Goal: Check status: Check status

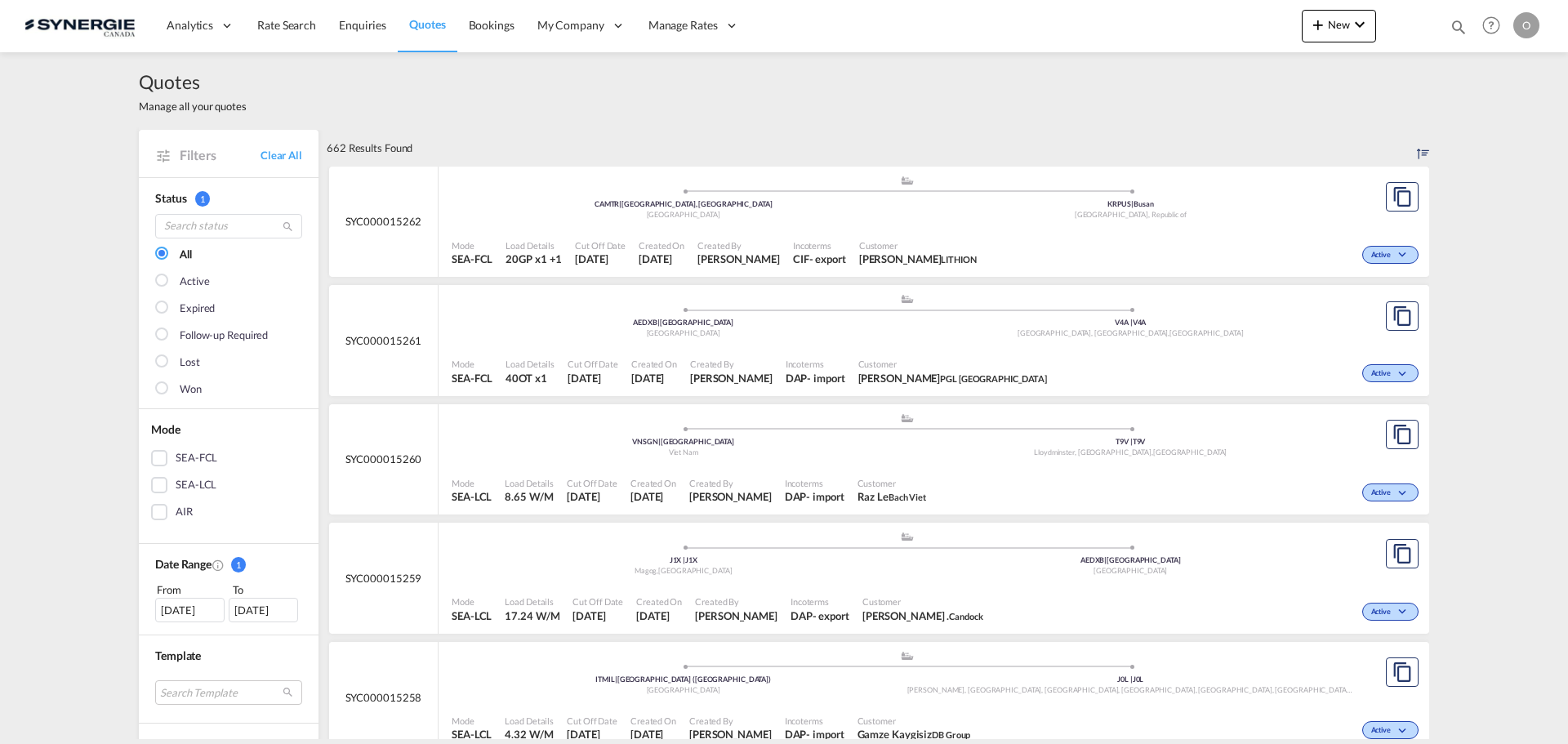
click at [1460, 25] on md-icon "icon-magnify" at bounding box center [1458, 27] width 18 height 18
click at [1157, 36] on span at bounding box center [1146, 31] width 26 height 40
click at [1458, 28] on md-icon "icon-magnify" at bounding box center [1458, 27] width 18 height 18
click at [1223, 21] on select "Bookings Quotes Enquiries" at bounding box center [1198, 27] width 77 height 29
select select "Quotes"
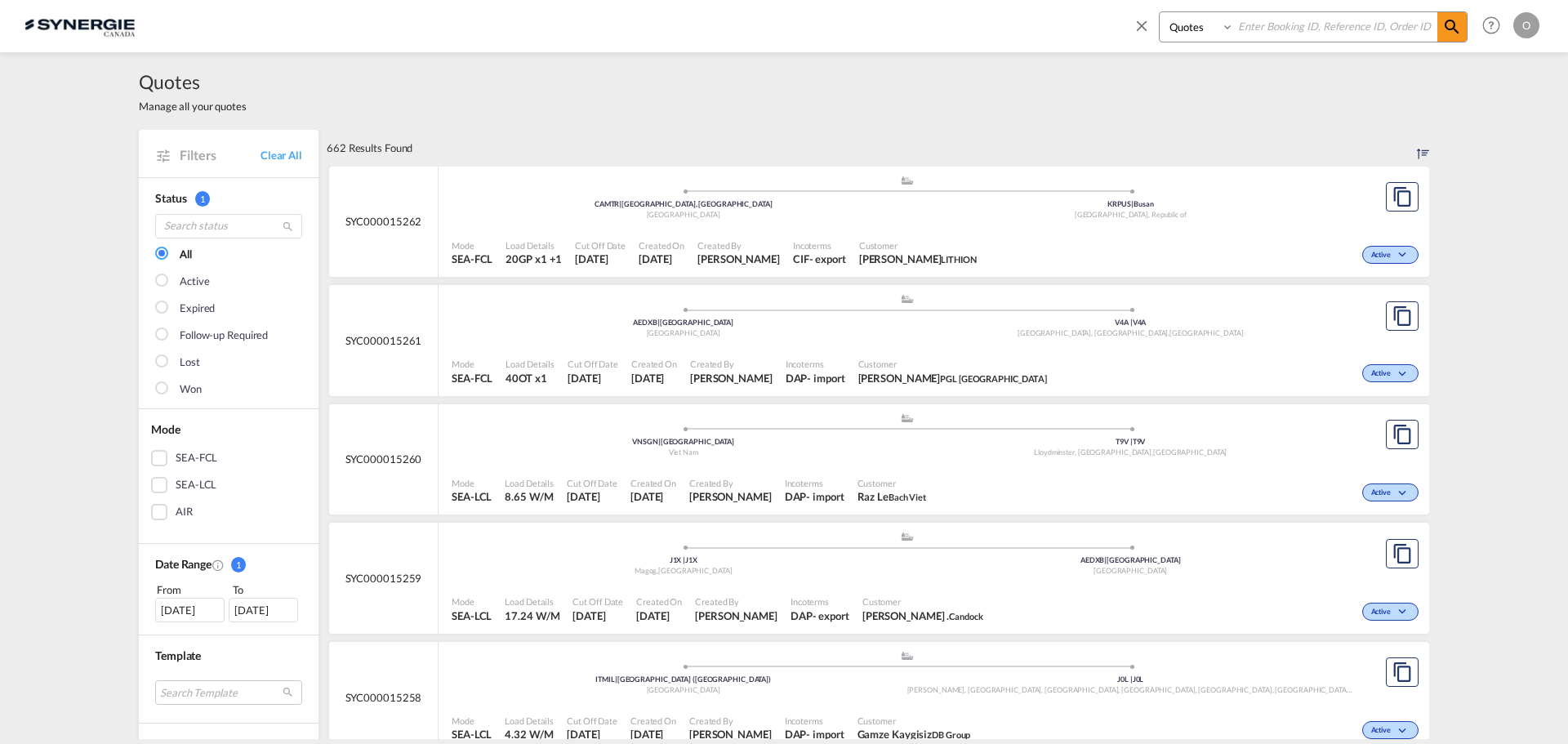
click at [1159, 12] on select "Bookings Quotes Enquiries" at bounding box center [1198, 27] width 77 height 29
click at [1279, 24] on input at bounding box center [1335, 26] width 204 height 28
paste input "SYC000014582"
type input "SYC000014582"
click at [1454, 27] on md-icon "icon-magnify" at bounding box center [1451, 27] width 20 height 20
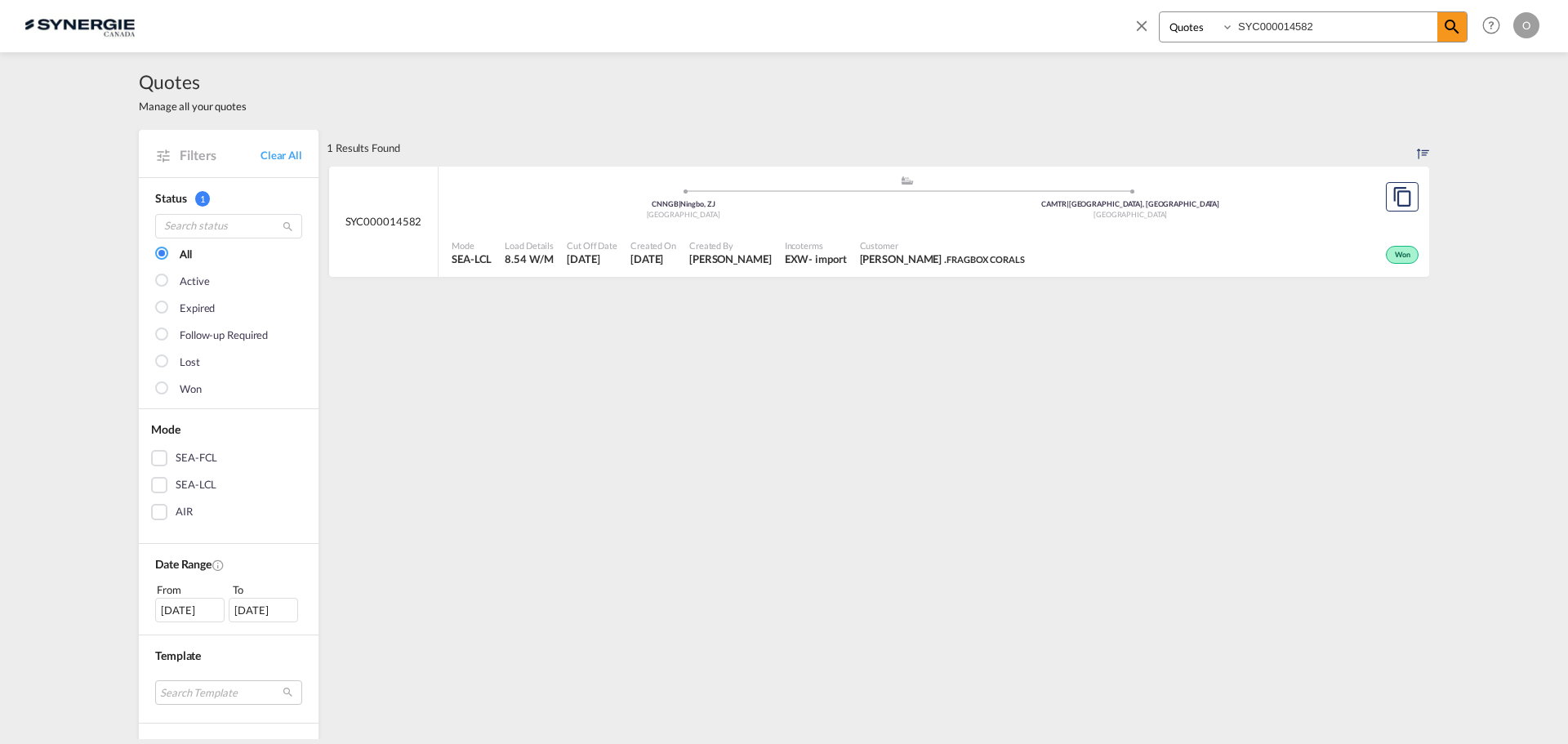
click at [757, 259] on span "[PERSON_NAME]" at bounding box center [731, 259] width 82 height 15
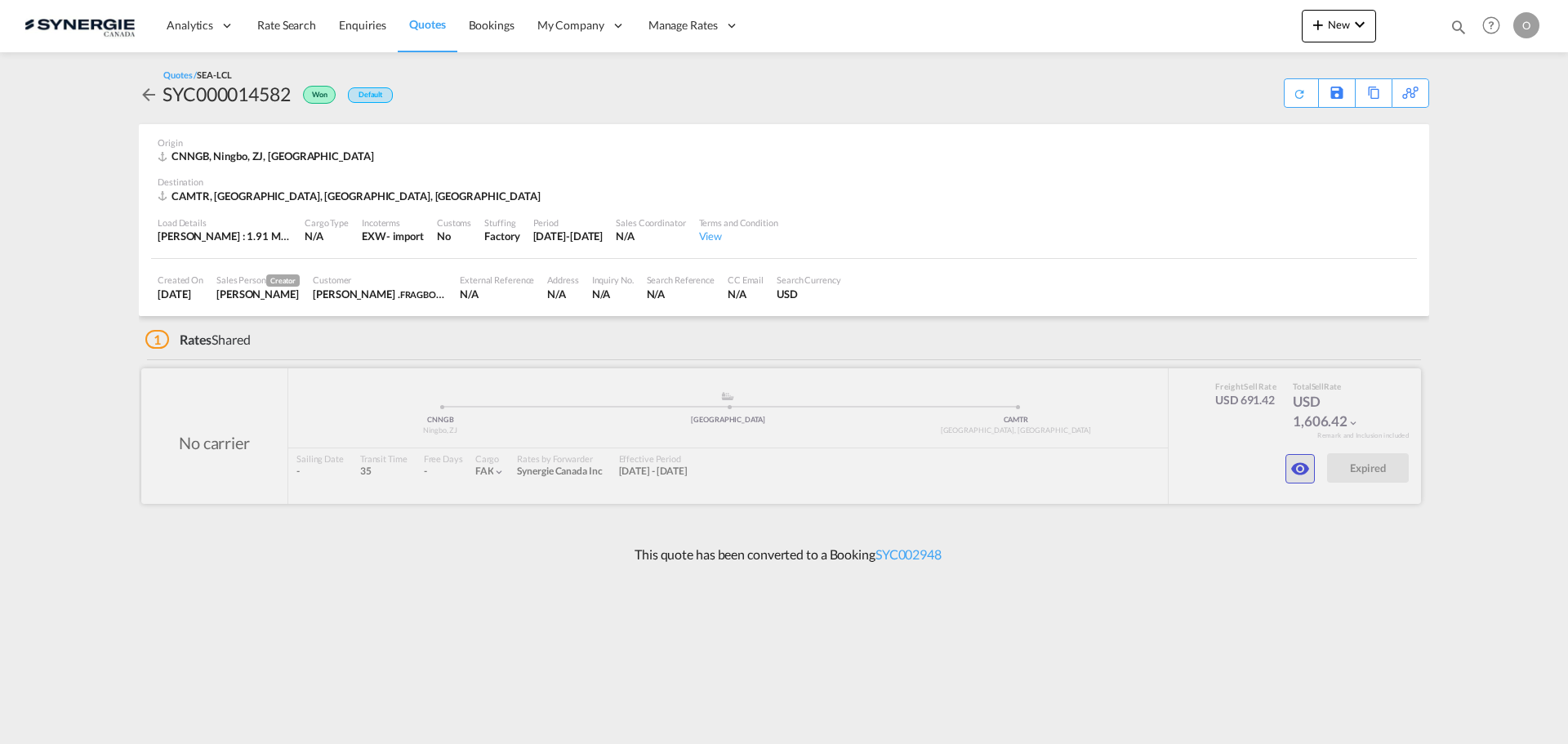
click at [1297, 469] on md-icon "icon-eye" at bounding box center [1300, 468] width 20 height 20
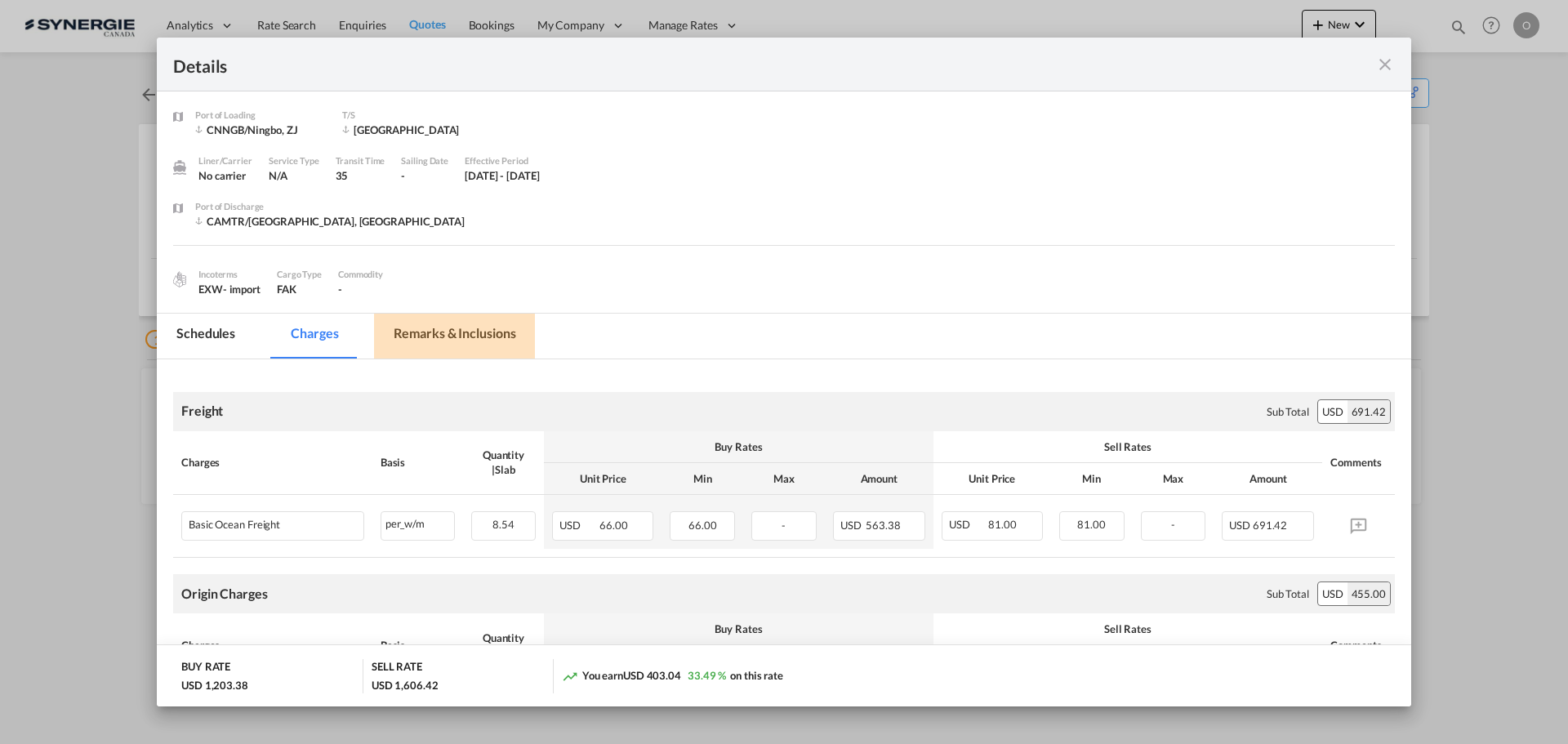
click at [477, 333] on md-tab-item "Remarks & Inclusions" at bounding box center [454, 336] width 161 height 45
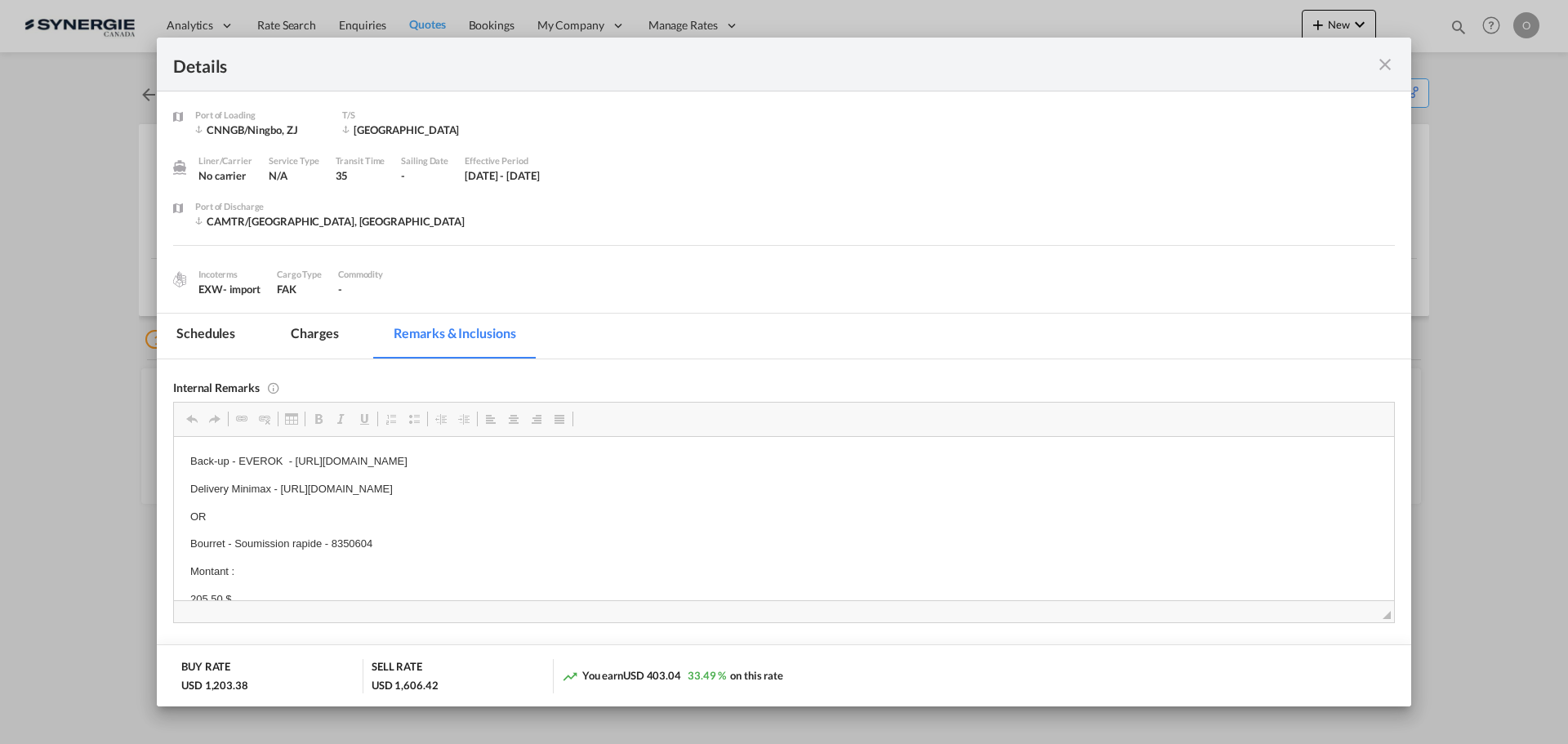
scroll to position [16, 0]
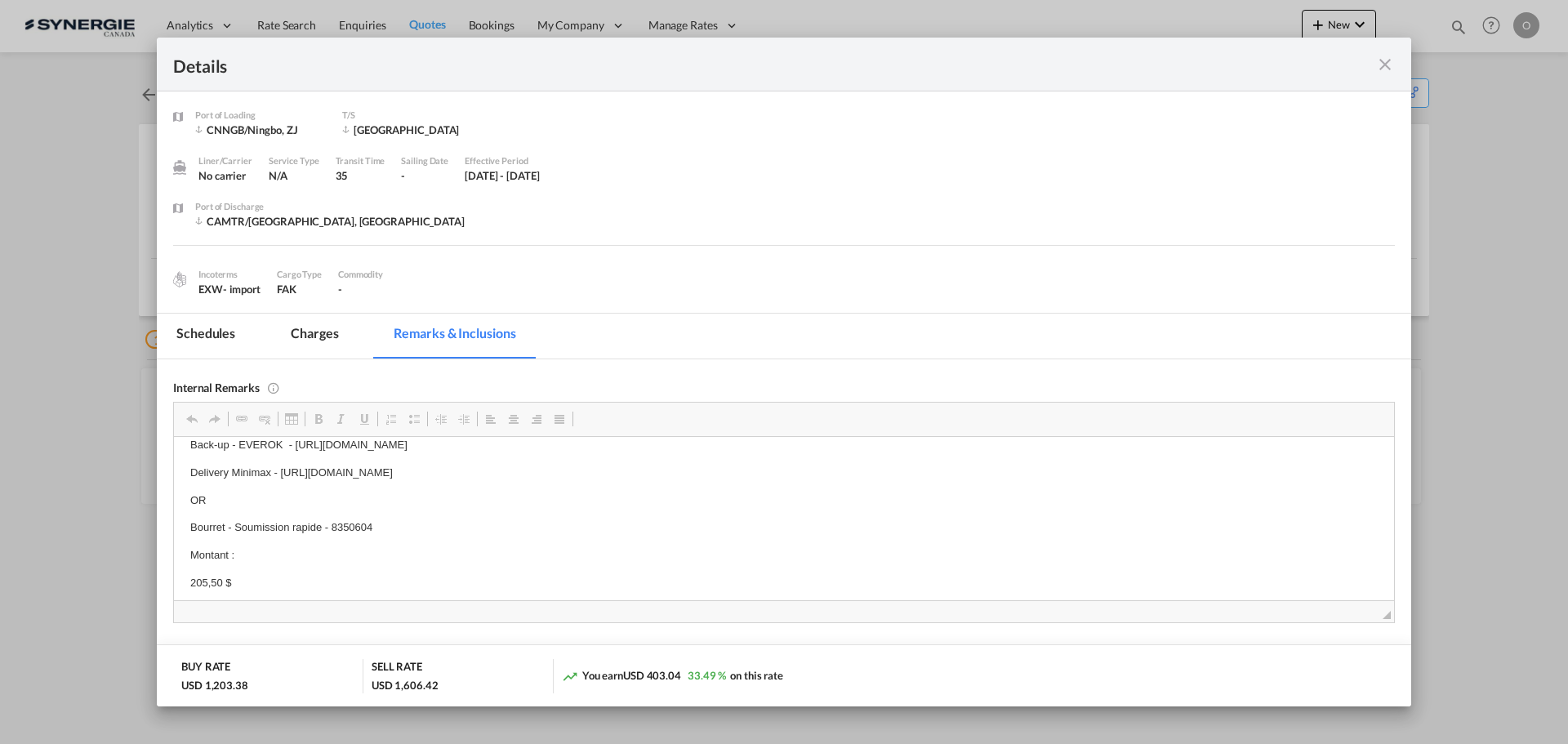
drag, startPoint x: 374, startPoint y: 545, endPoint x: 238, endPoint y: 522, distance: 137.9
drag, startPoint x: 374, startPoint y: 525, endPoint x: 238, endPoint y: 519, distance: 136.1
click at [238, 519] on p "Bourret - Soumission rapide - 8350604" at bounding box center [784, 528] width 1188 height 17
copy p "Soumission rapide - 8350604"
click at [1381, 62] on md-icon "icon-close fg-AAA8AD m-0 cursor" at bounding box center [1384, 64] width 20 height 20
